Goal: Obtain resource: Obtain resource

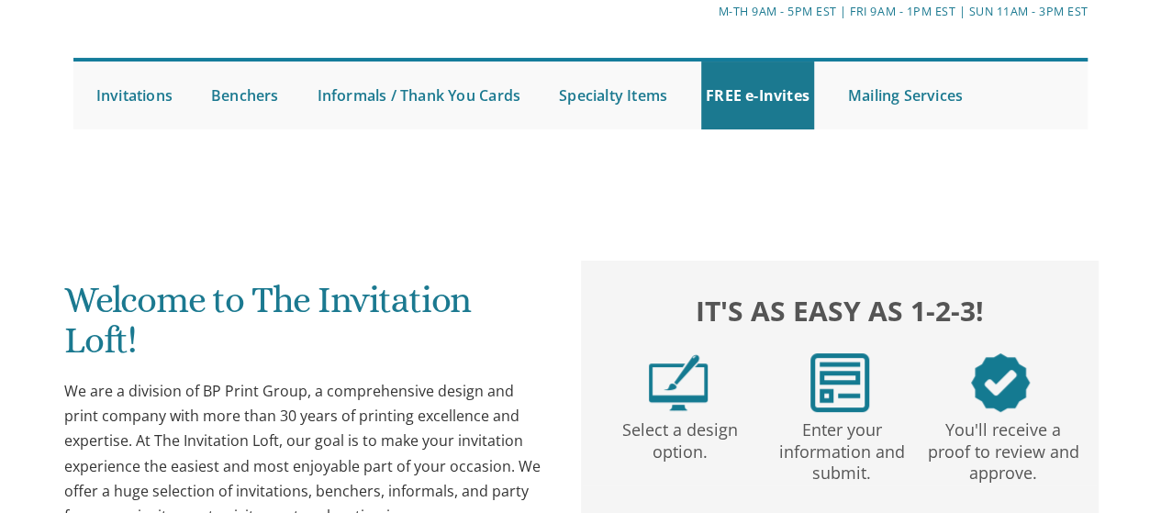
scroll to position [118, 0]
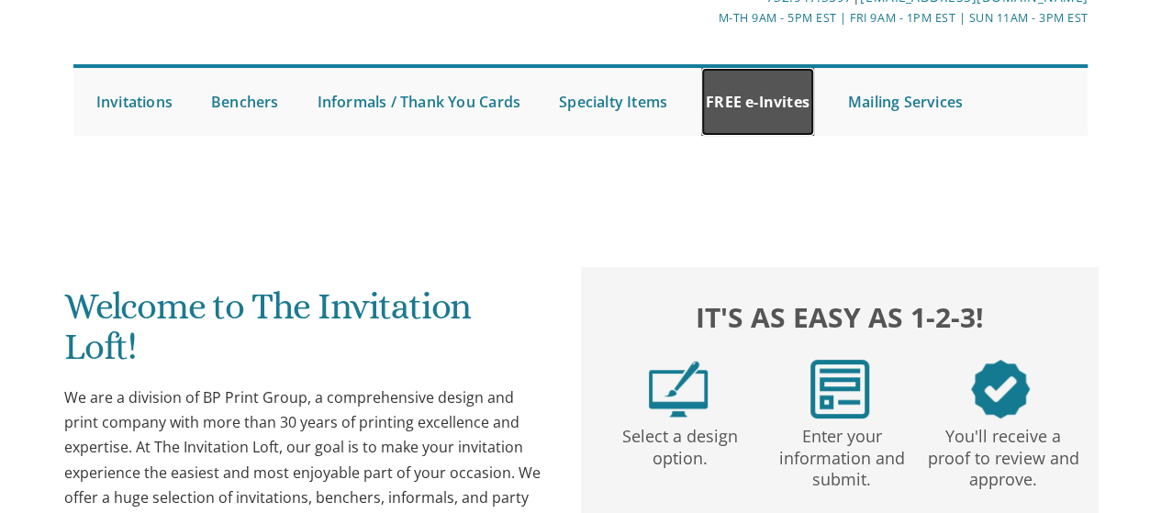
click at [776, 98] on link "FREE e-Invites" at bounding box center [757, 102] width 113 height 68
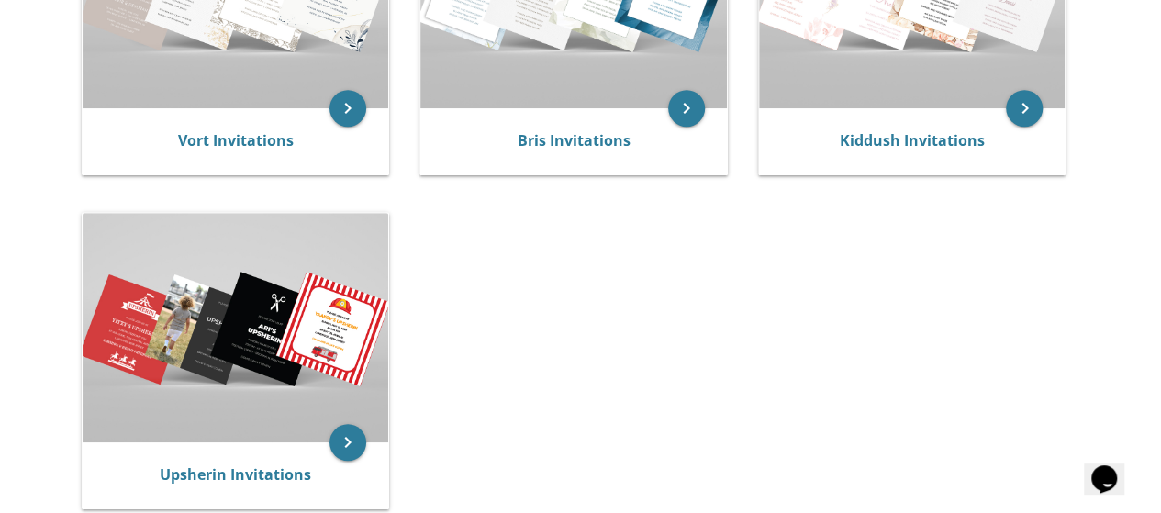
scroll to position [297, 0]
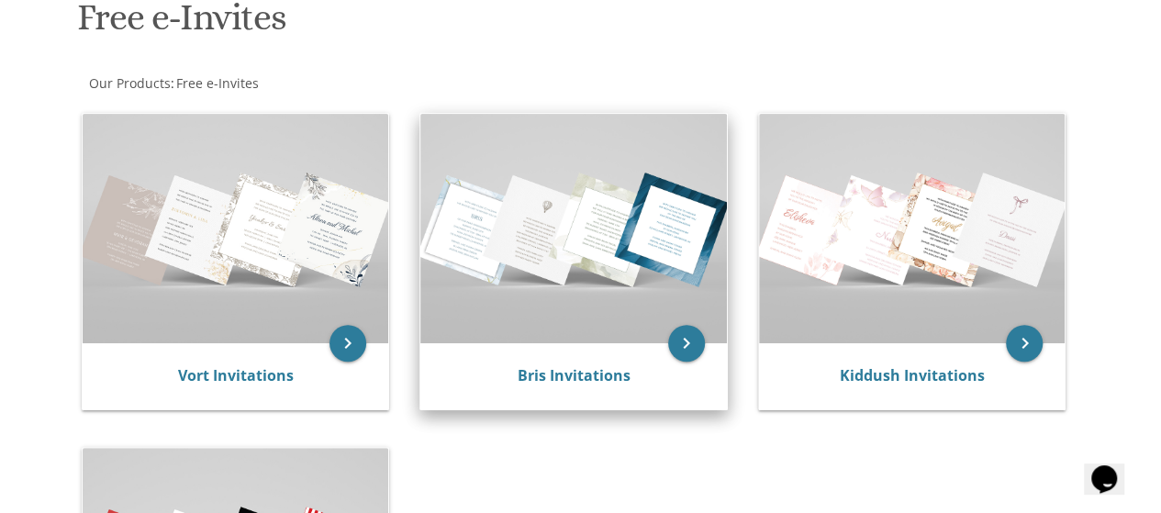
click at [638, 247] on img at bounding box center [573, 229] width 307 height 230
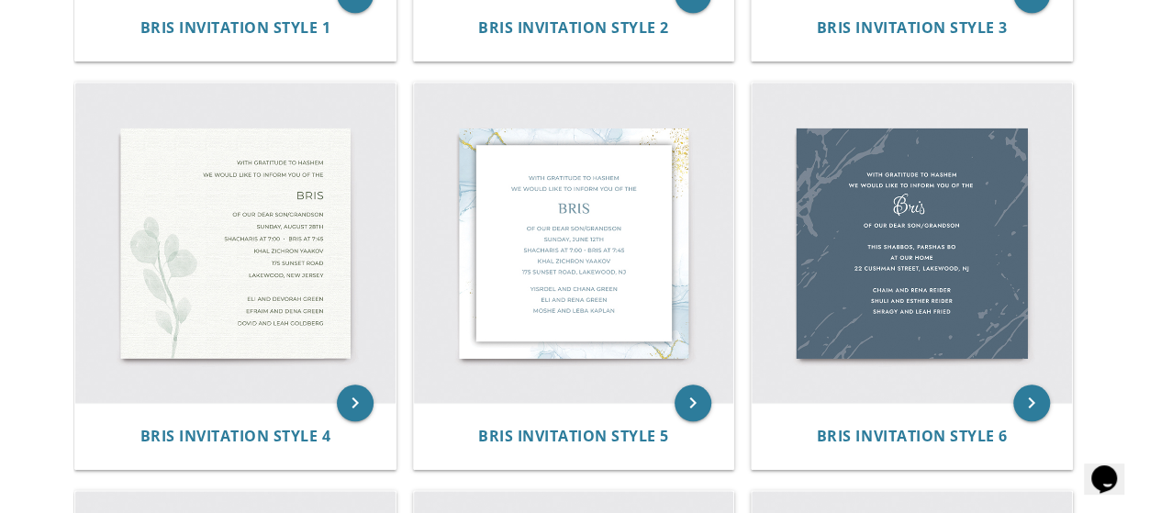
scroll to position [717, 0]
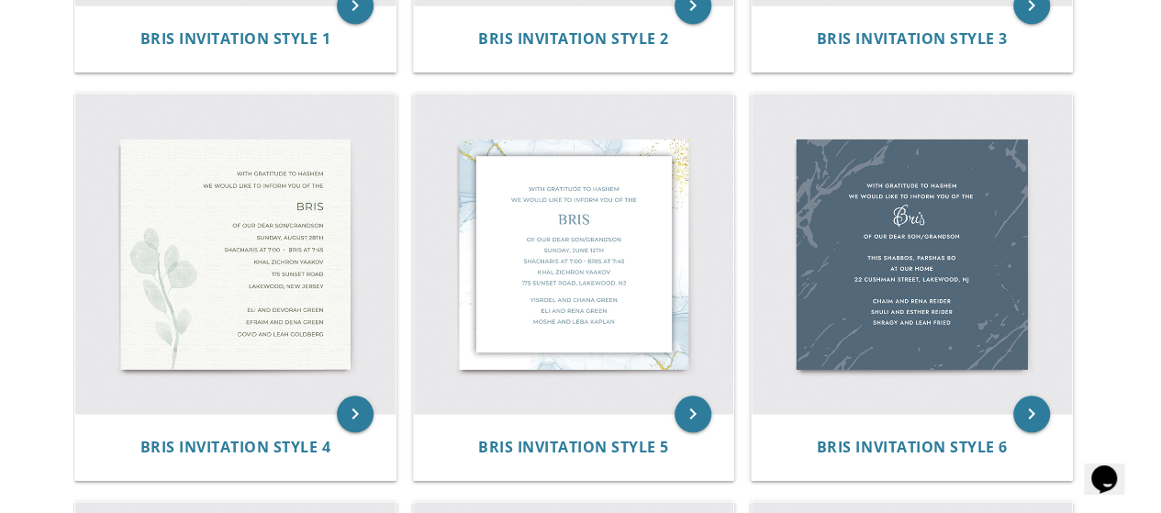
drag, startPoint x: 1174, startPoint y: 94, endPoint x: 1144, endPoint y: 217, distance: 126.7
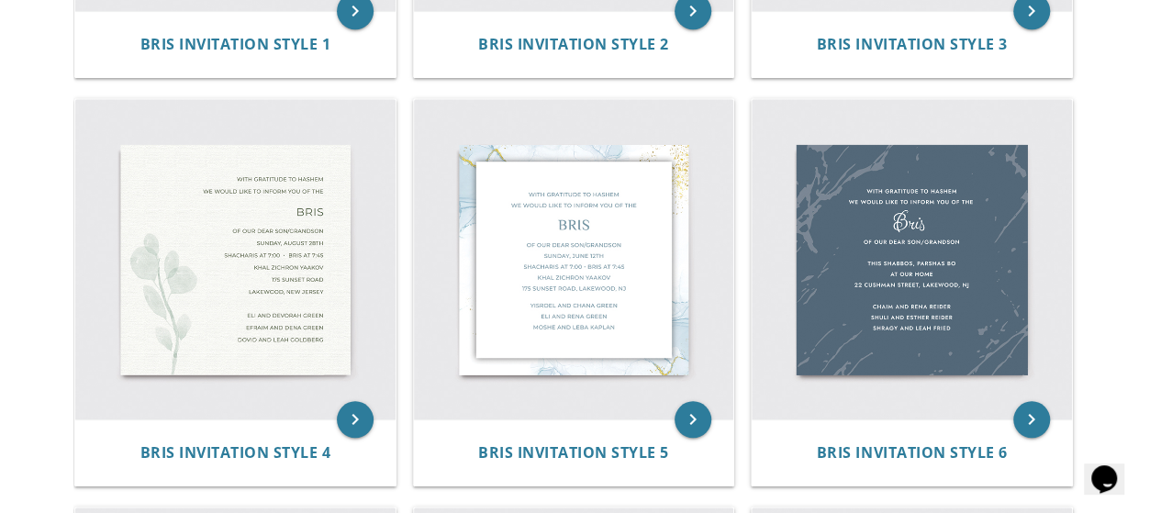
scroll to position [730, 0]
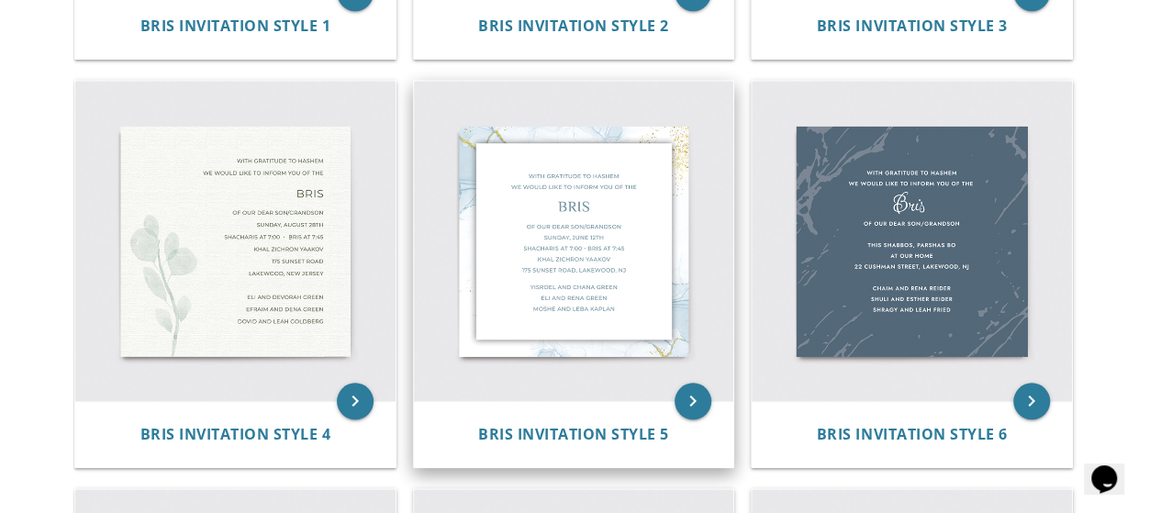
click at [602, 252] on img at bounding box center [574, 241] width 320 height 320
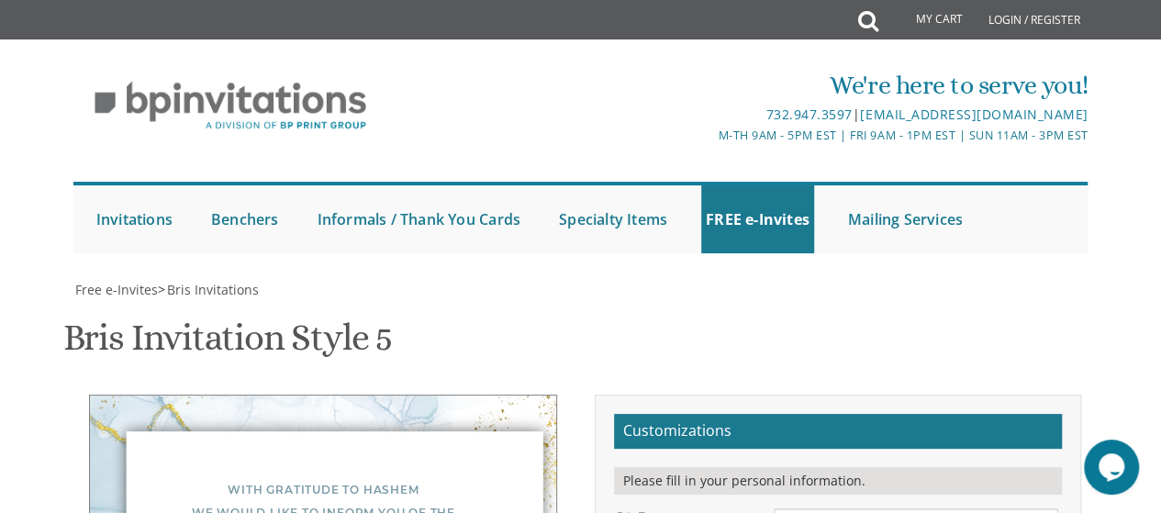
scroll to position [358, 0]
drag, startPoint x: 859, startPoint y: 235, endPoint x: 766, endPoint y: 238, distance: 93.7
type textarea "Vacht Nach"
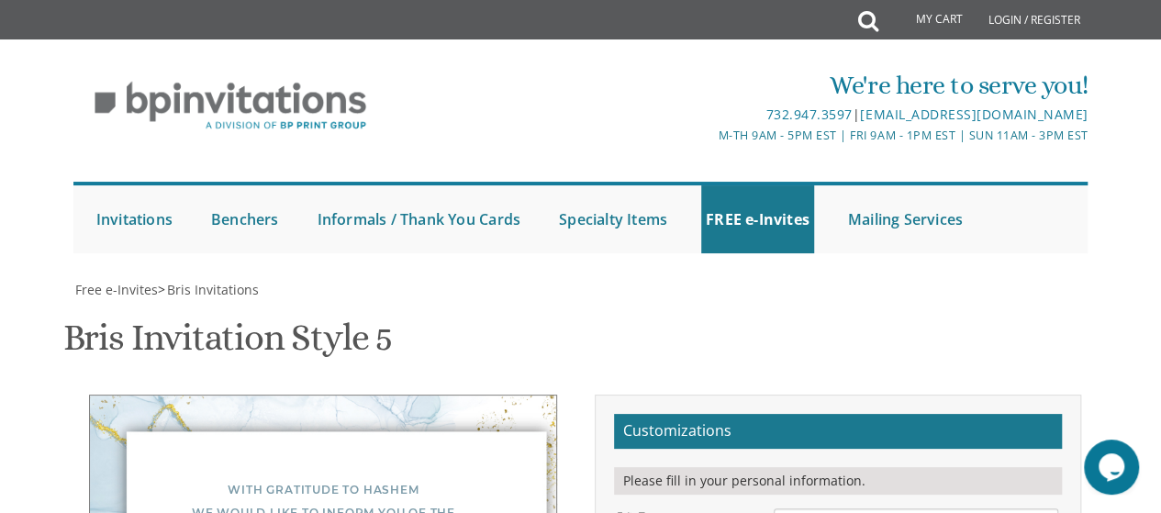
type textarea "Of our dear son/grandson Sunday, December 1st Bais Medrash Ohr Tuvia 969 East E…"
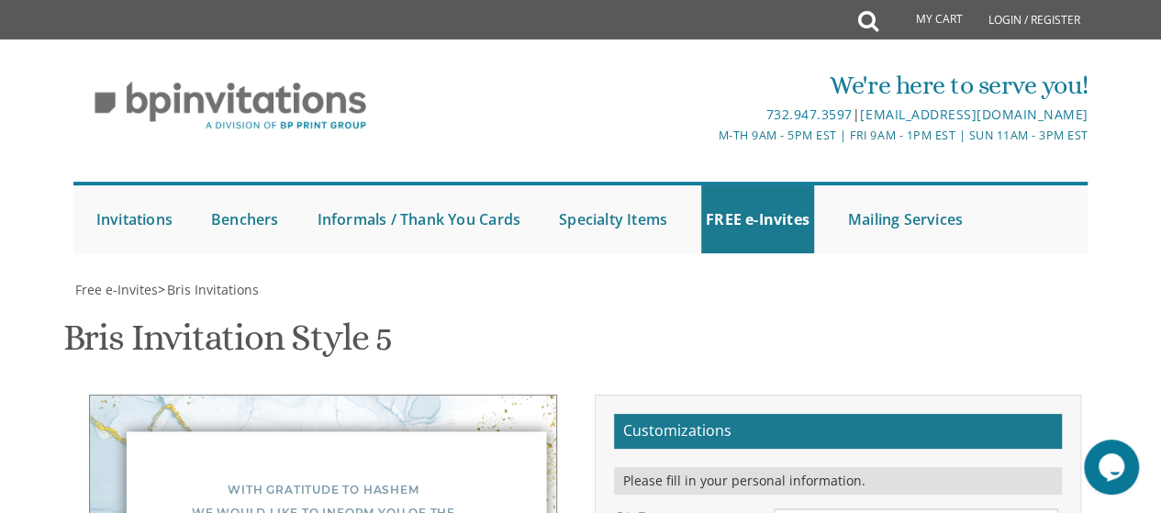
type textarea "W"
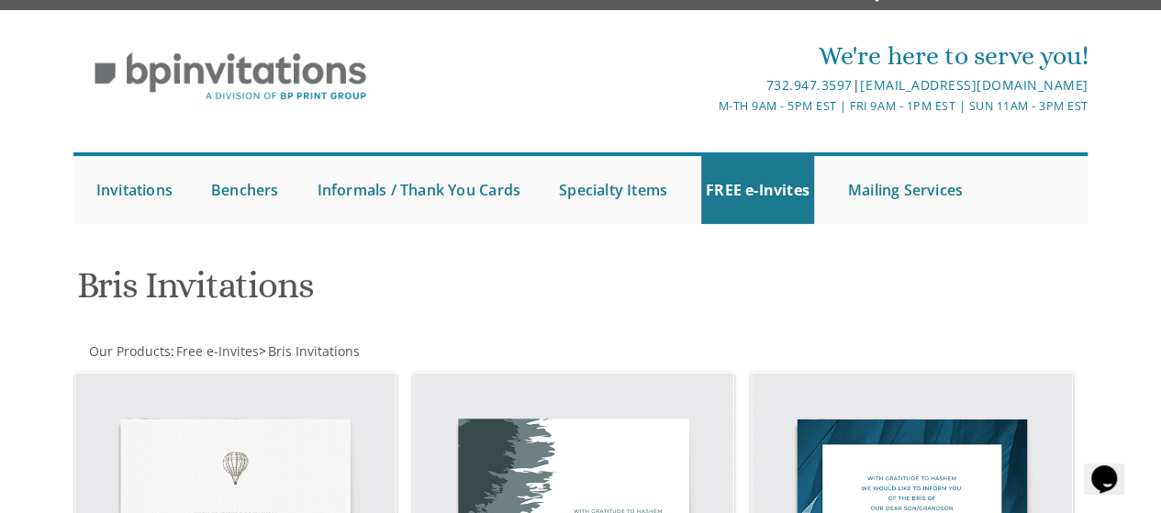
scroll to position [28, 0]
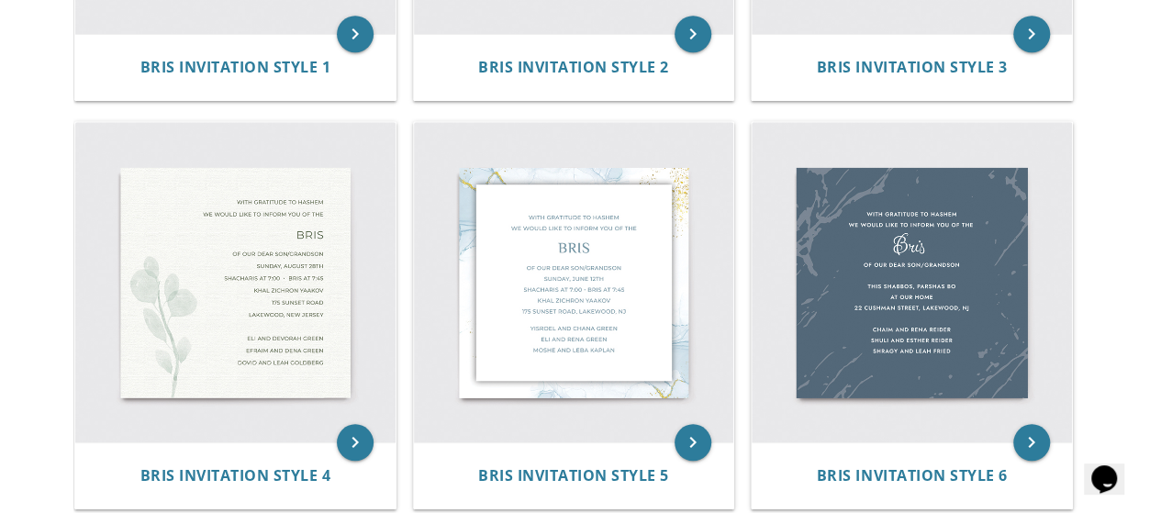
scroll to position [0, 0]
